Goal: Task Accomplishment & Management: Manage account settings

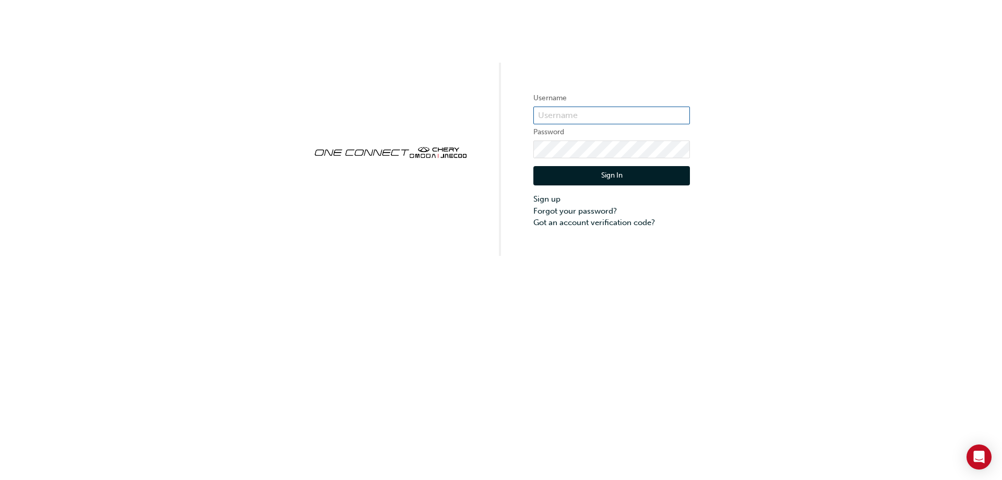
click at [591, 113] on input "text" at bounding box center [612, 116] width 157 height 18
paste input "J25671P1"
type input "J25671P1"
click at [657, 172] on button "Sign In" at bounding box center [612, 176] width 157 height 20
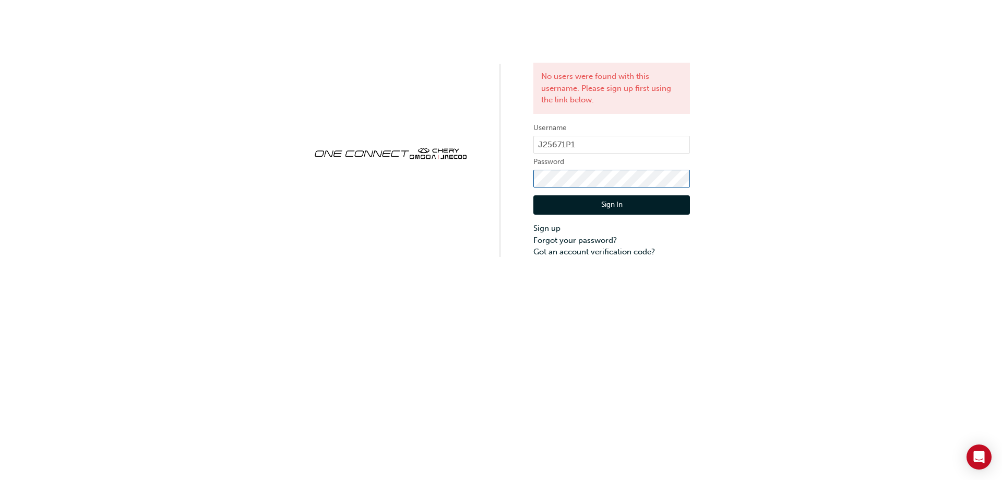
click at [490, 179] on div "No users were found with this username. Please sign up first using the link bel…" at bounding box center [501, 129] width 1002 height 258
click button "Sign In" at bounding box center [612, 205] width 157 height 20
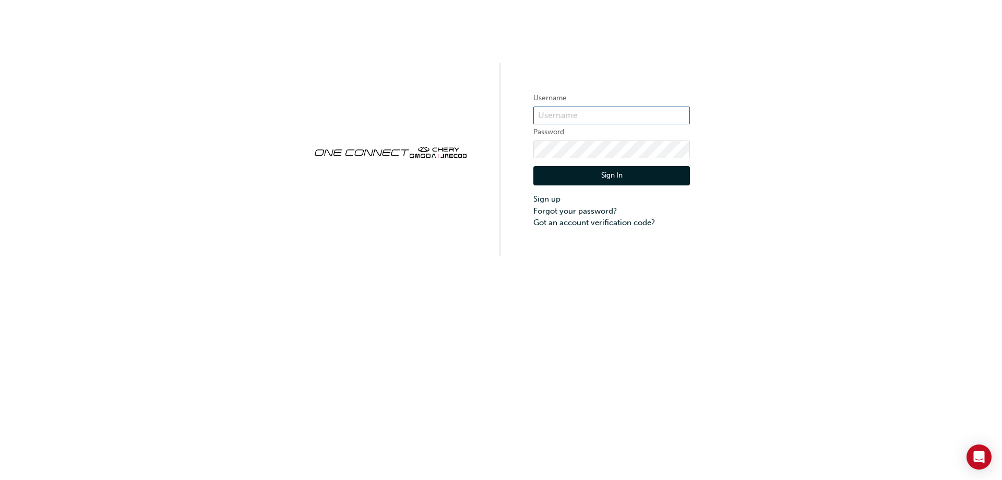
click at [587, 116] on input "text" at bounding box center [612, 116] width 157 height 18
type input "J25671P1"
click button "Sign In" at bounding box center [612, 176] width 157 height 20
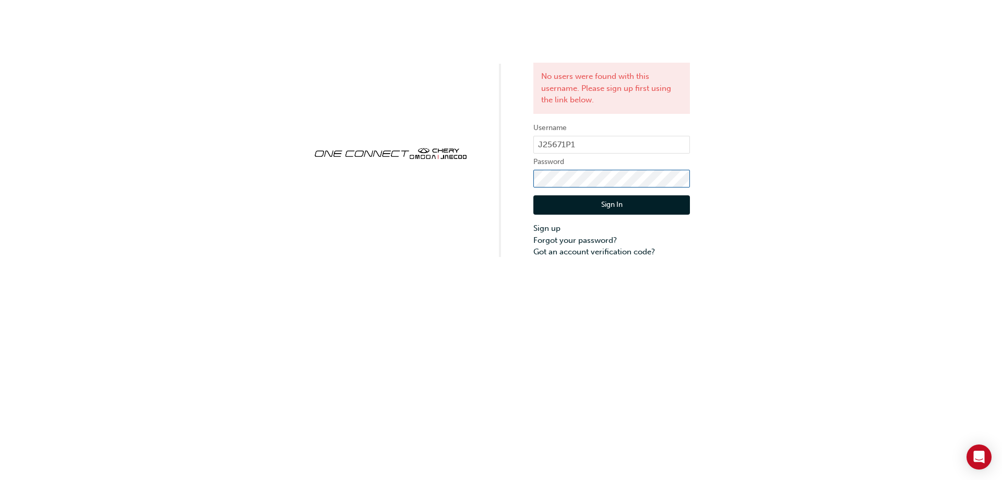
click at [532, 182] on div "No users were found with this username. Please sign up first using the link bel…" at bounding box center [501, 129] width 1002 height 258
click button "Sign In" at bounding box center [612, 205] width 157 height 20
click at [719, 305] on div "No users were found with this username. Please sign up first using the link bel…" at bounding box center [501, 240] width 1002 height 480
click at [693, 344] on div "No users were found with this username. Please sign up first using the link bel…" at bounding box center [501, 240] width 1002 height 480
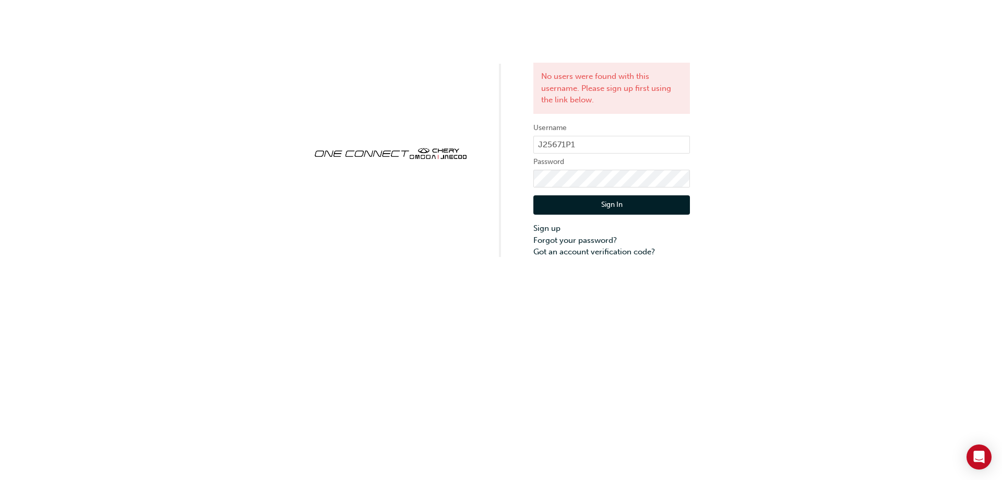
click at [900, 247] on div "No users were found with this username. Please sign up first using the link bel…" at bounding box center [501, 129] width 1002 height 258
